Goal: Transaction & Acquisition: Download file/media

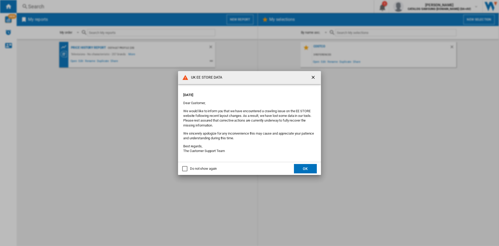
click at [302, 164] on button "OK" at bounding box center [305, 168] width 23 height 9
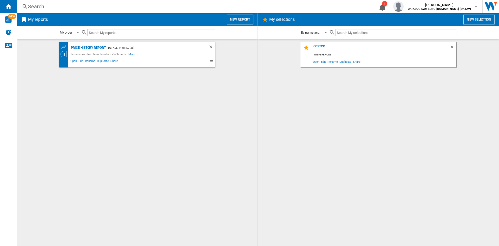
click at [99, 47] on div "Price History Report" at bounding box center [88, 47] width 36 height 6
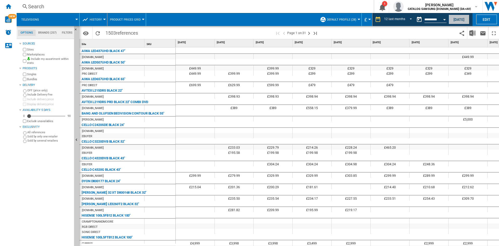
click at [458, 17] on button "[DATE]" at bounding box center [459, 20] width 21 height 10
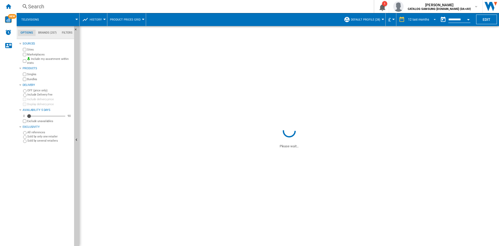
click at [416, 20] on div "12 last months" at bounding box center [418, 20] width 21 height 4
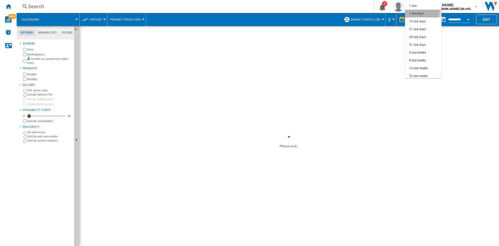
click at [419, 11] on div "7 last days" at bounding box center [416, 13] width 15 height 4
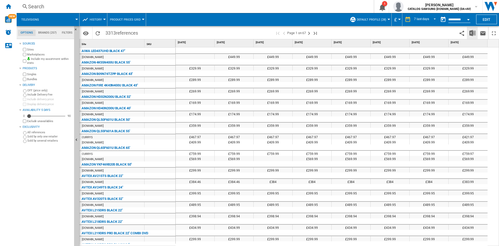
click at [470, 32] on img "Download in Excel" at bounding box center [472, 33] width 6 height 6
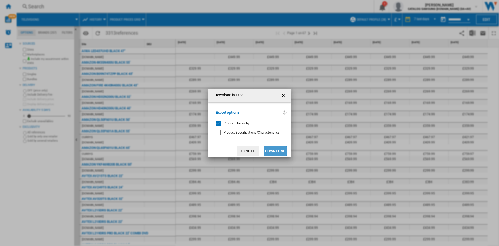
click at [271, 147] on button "Download" at bounding box center [274, 150] width 23 height 9
